Goal: Information Seeking & Learning: Check status

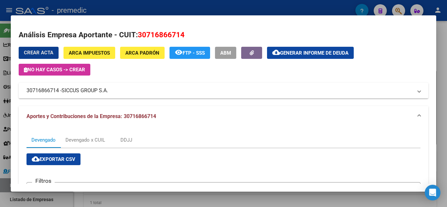
scroll to position [196, 0]
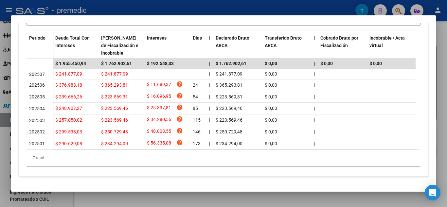
click at [447, 44] on div at bounding box center [223, 103] width 447 height 207
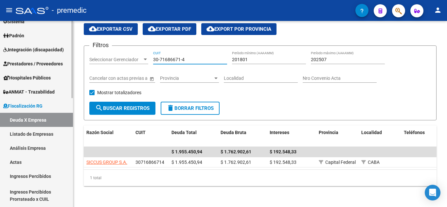
drag, startPoint x: 193, startPoint y: 53, endPoint x: 34, endPoint y: 56, distance: 159.5
click at [39, 52] on mat-sidenav-container "Firma Express Reportes Tablero de Control Ingresos Percibidos Análisis de todos…" at bounding box center [223, 114] width 447 height 186
paste input "063652"
type input "30-71063652-0"
click at [140, 105] on span "search Buscar Registros" at bounding box center [122, 108] width 54 height 6
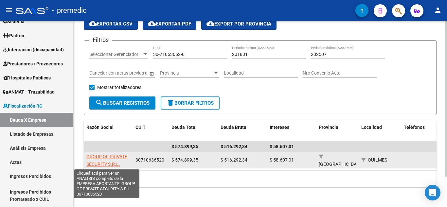
click at [110, 158] on span "GROUP OF PRIVATE SECURITY S.R.L." at bounding box center [106, 160] width 41 height 13
type textarea "30710636520"
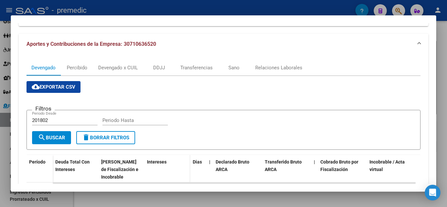
scroll to position [33, 0]
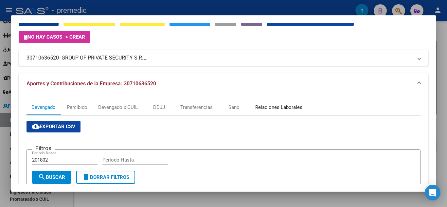
click at [271, 105] on div "Relaciones Laborales" at bounding box center [278, 107] width 47 height 7
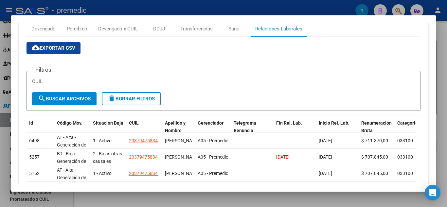
scroll to position [85, 0]
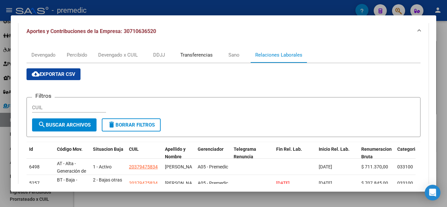
click at [208, 55] on div "Transferencias" at bounding box center [196, 54] width 32 height 7
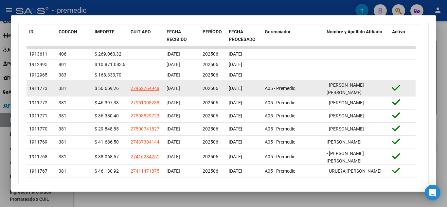
scroll to position [274, 0]
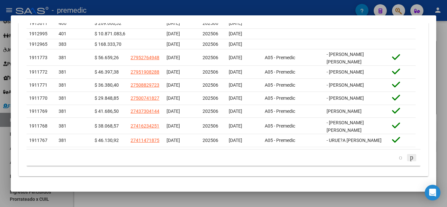
click at [409, 159] on icon "go to next page" at bounding box center [411, 158] width 5 height 8
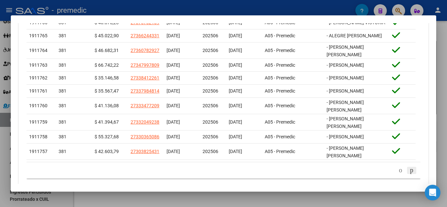
click at [409, 174] on icon "go to next page" at bounding box center [411, 170] width 5 height 8
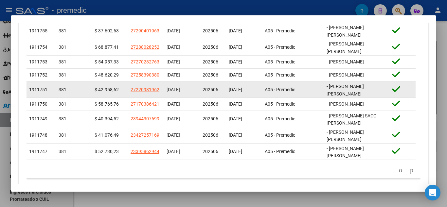
scroll to position [295, 0]
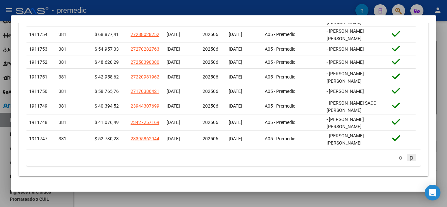
click at [409, 157] on icon "go to next page" at bounding box center [411, 158] width 5 height 8
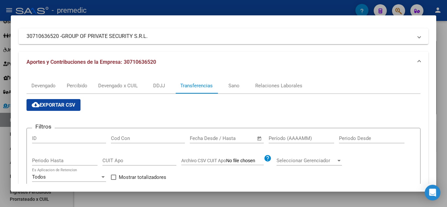
scroll to position [54, 0]
click at [45, 87] on div "Devengado" at bounding box center [43, 85] width 24 height 7
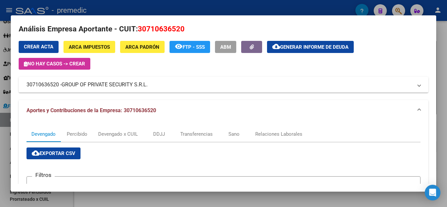
scroll to position [0, 0]
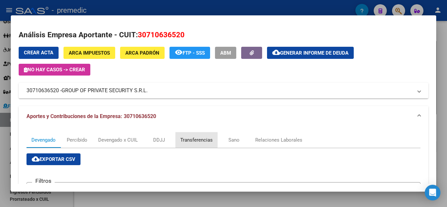
drag, startPoint x: 196, startPoint y: 137, endPoint x: 203, endPoint y: 132, distance: 9.0
click at [195, 137] on div "Transferencias" at bounding box center [196, 140] width 32 height 7
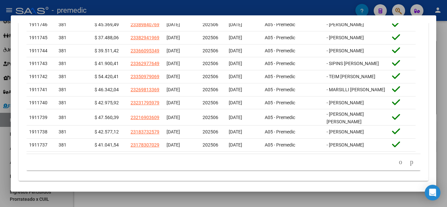
scroll to position [273, 0]
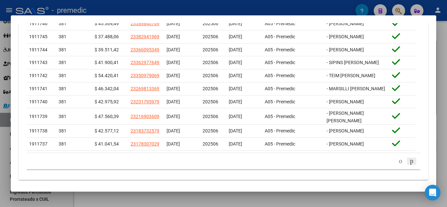
click at [409, 165] on icon "go to next page" at bounding box center [411, 161] width 5 height 8
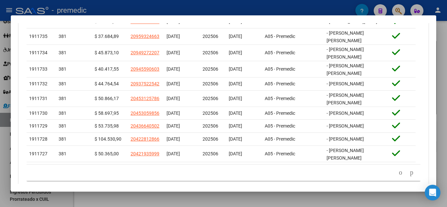
scroll to position [280, 0]
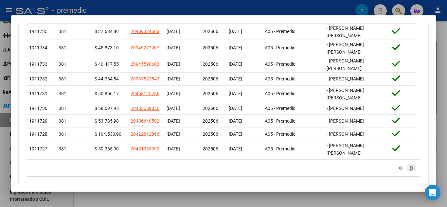
click at [409, 169] on icon "go to next page" at bounding box center [411, 168] width 5 height 8
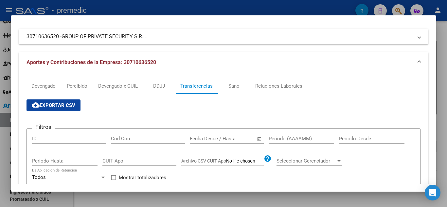
scroll to position [43, 0]
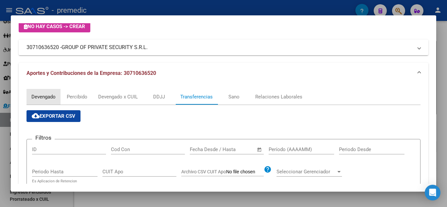
click at [53, 99] on div "Devengado" at bounding box center [43, 96] width 24 height 7
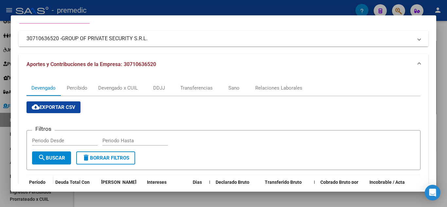
scroll to position [65, 0]
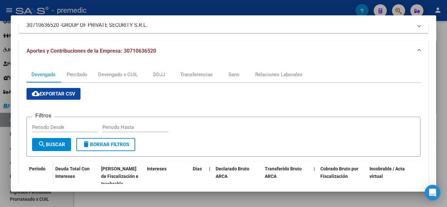
click at [441, 53] on div at bounding box center [223, 103] width 447 height 207
